Goal: Register for event/course

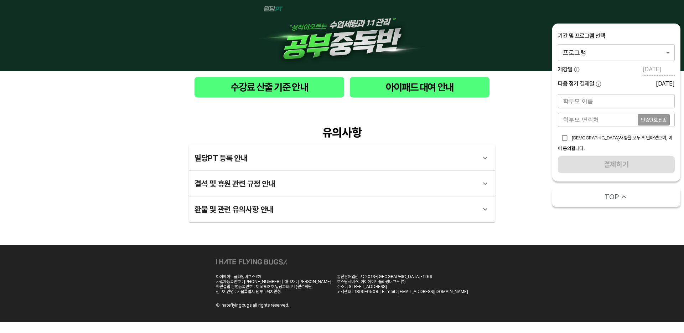
click at [655, 53] on body "수강료 산출 기준 안내 아이패드 대여 안내 유의사항 밀당PT 등록 안내 1 - 1 . 신규등록 신규등록은 밀당PT 각 과목별 프로그램을 처음 …" at bounding box center [342, 161] width 684 height 322
click at [649, 54] on li "밀당PT 공부중독반 영어 고등_9시간" at bounding box center [616, 52] width 117 height 13
click at [615, 52] on body "수강료 산출 기준 안내 아이패드 대여 안내 유의사항 밀당PT 등록 안내 1 - 1 . 신규등록 신규등록은 밀당PT 각 과목별 프로그램을 처음 …" at bounding box center [342, 161] width 684 height 322
click at [607, 52] on li "밀당PT 공부중독반 영어 고등_9시간" at bounding box center [616, 52] width 117 height 13
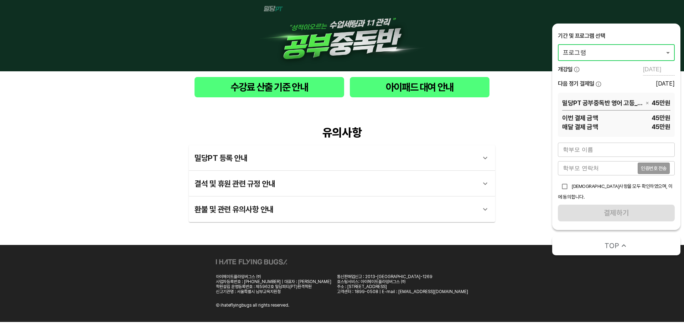
click at [346, 157] on div "밀당PT 등록 안내" at bounding box center [336, 157] width 282 height 17
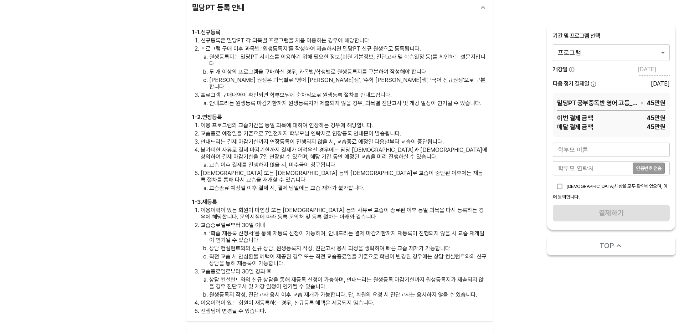
scroll to position [278, 0]
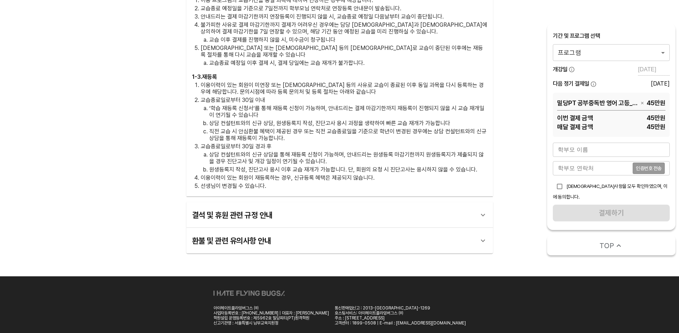
click at [365, 206] on div "결석 및 휴원 관련 규정 안내" at bounding box center [333, 214] width 282 height 17
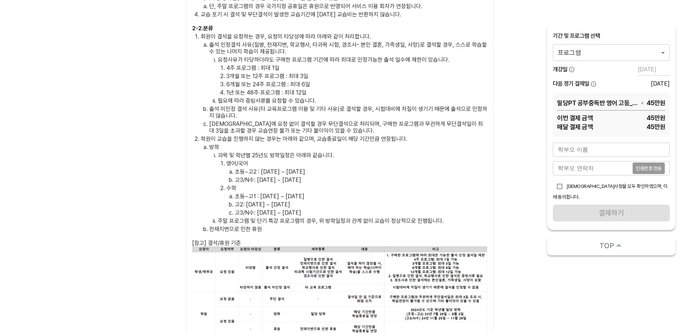
scroll to position [641, 0]
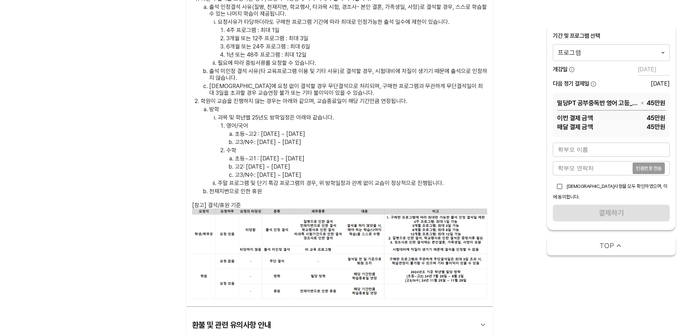
click at [340, 316] on div "환불 및 관련 유의사항 안내" at bounding box center [333, 324] width 282 height 17
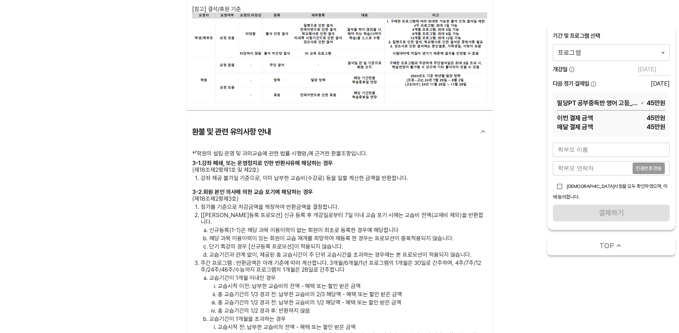
scroll to position [734, 0]
